Goal: Navigation & Orientation: Go to known website

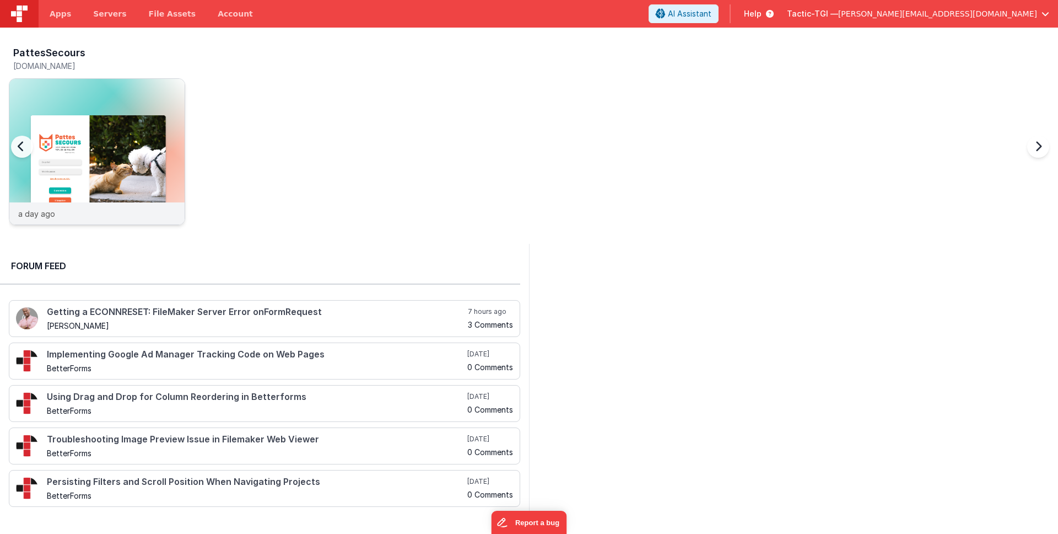
click at [57, 217] on div "a day ago" at bounding box center [96, 213] width 175 height 22
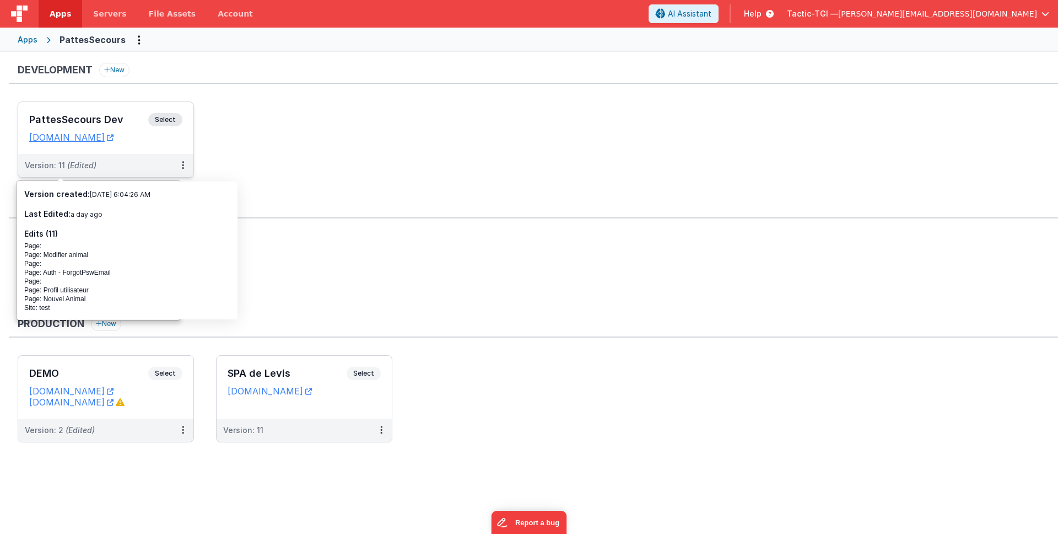
click at [83, 144] on div "PattesSecours Dev Select URLs pattesappdev.tactic-tgi.com" at bounding box center [105, 128] width 175 height 52
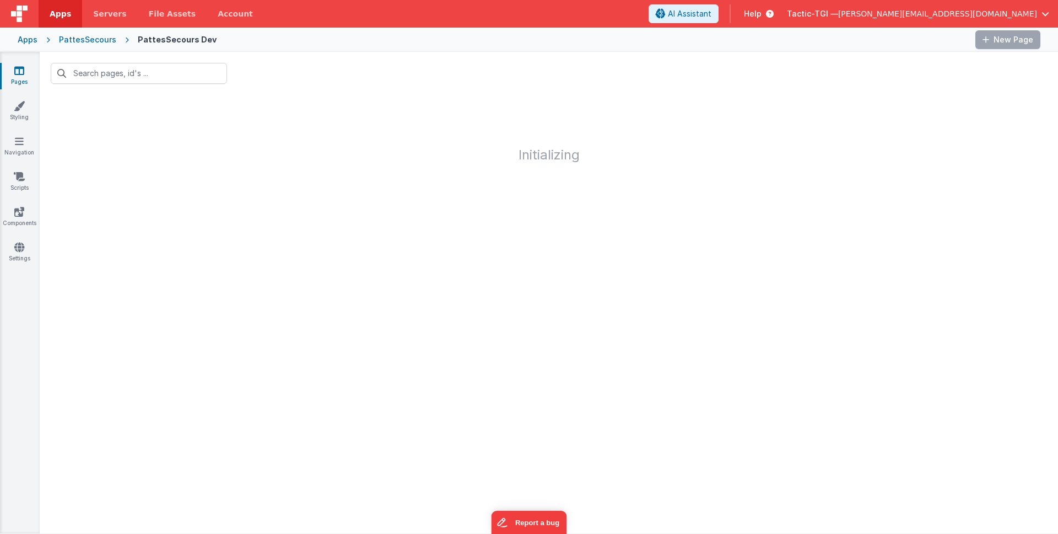
click at [73, 41] on div "PattesSecours" at bounding box center [87, 39] width 57 height 11
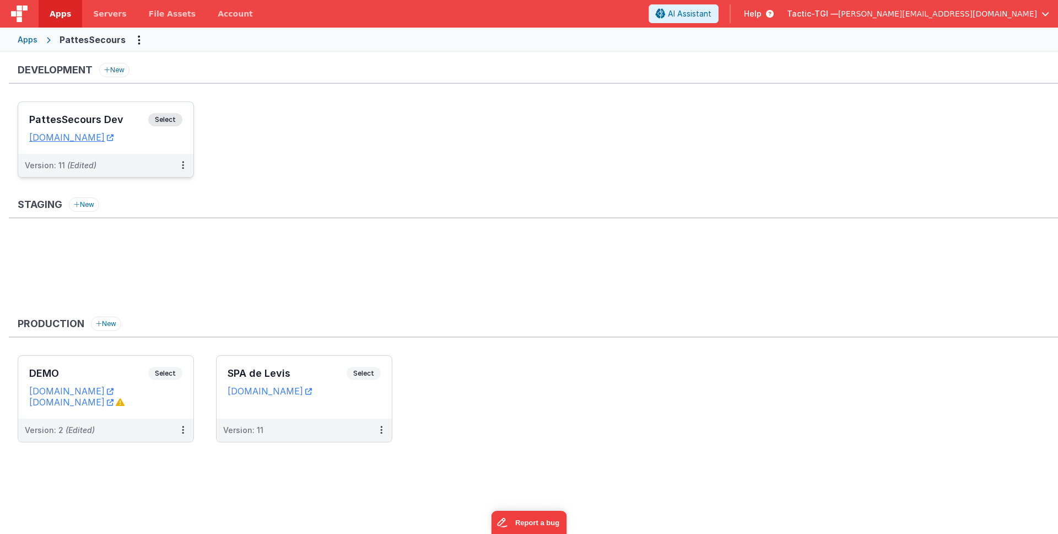
click at [81, 173] on div "Version: 11 (Edited)" at bounding box center [105, 165] width 175 height 23
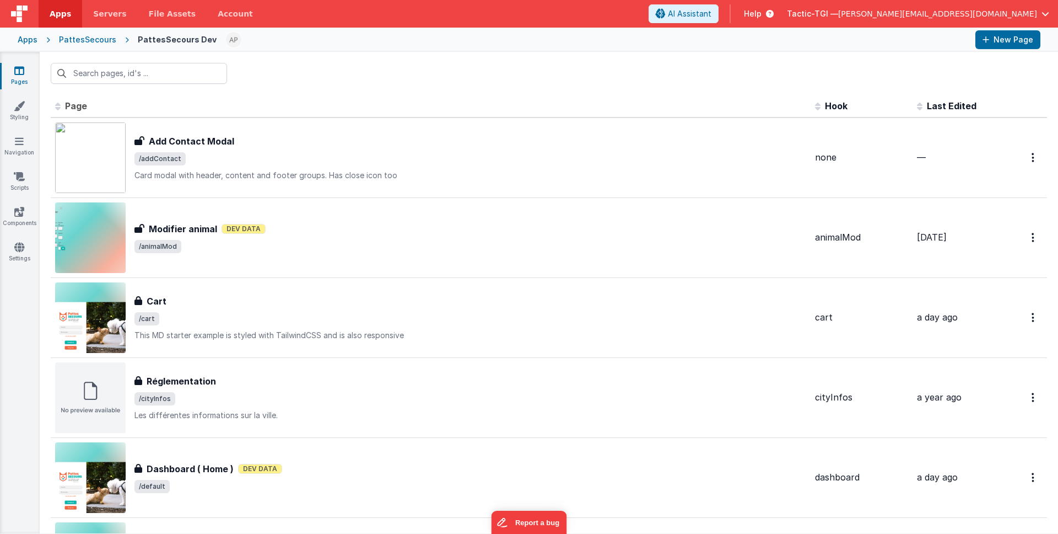
click at [103, 43] on div "PattesSecours" at bounding box center [87, 39] width 57 height 11
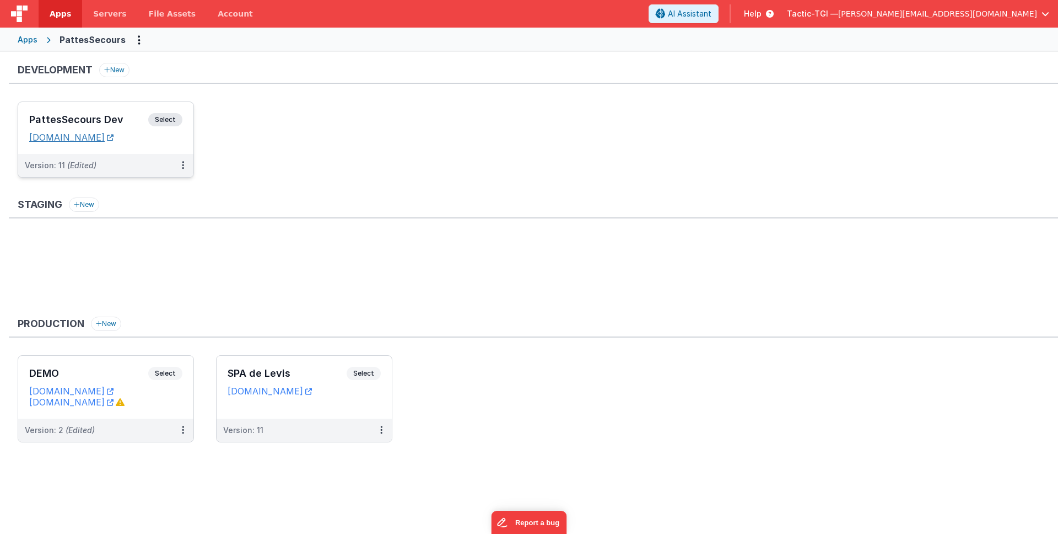
click at [85, 136] on link "pattesappdev.tactic-tgi.com" at bounding box center [71, 137] width 84 height 11
click at [294, 390] on link "spalevispattessecours.tactic-tgi.com" at bounding box center [270, 390] width 84 height 11
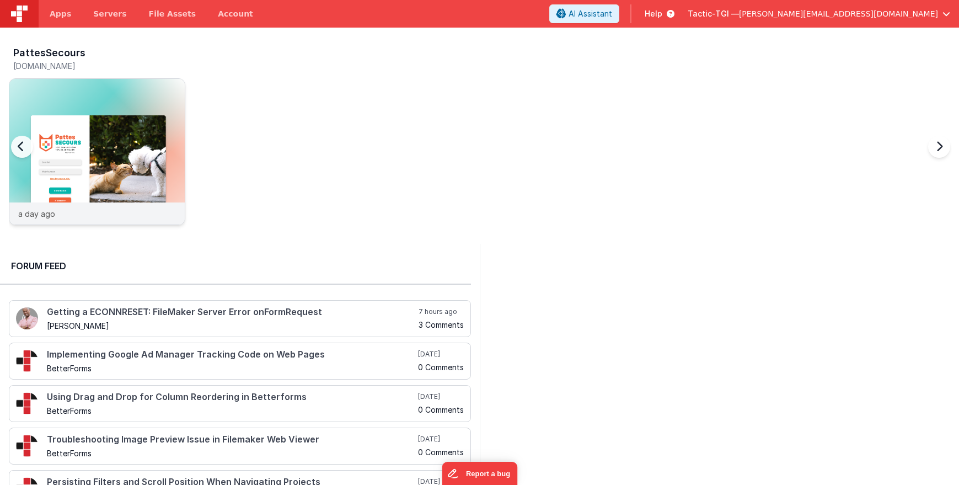
click at [91, 207] on div "a day ago" at bounding box center [96, 213] width 175 height 22
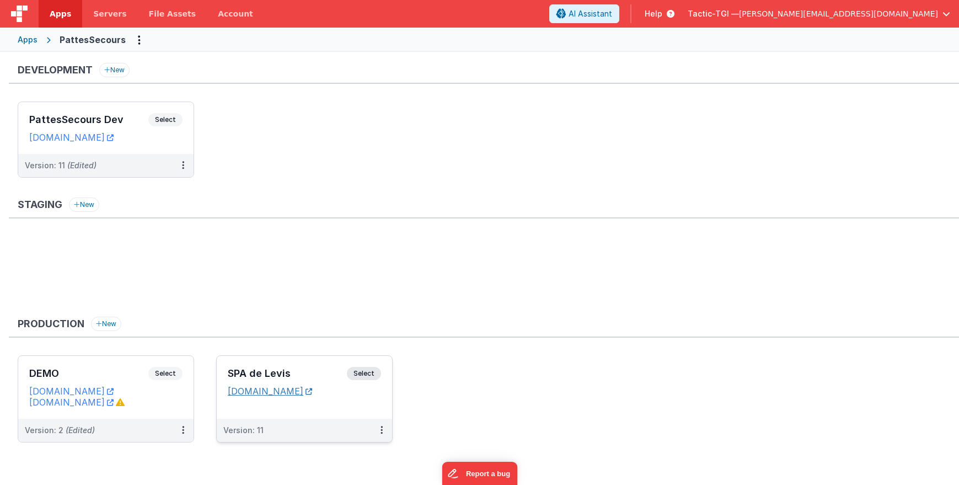
click at [294, 391] on link "[DOMAIN_NAME]" at bounding box center [270, 390] width 84 height 11
